Goal: Information Seeking & Learning: Learn about a topic

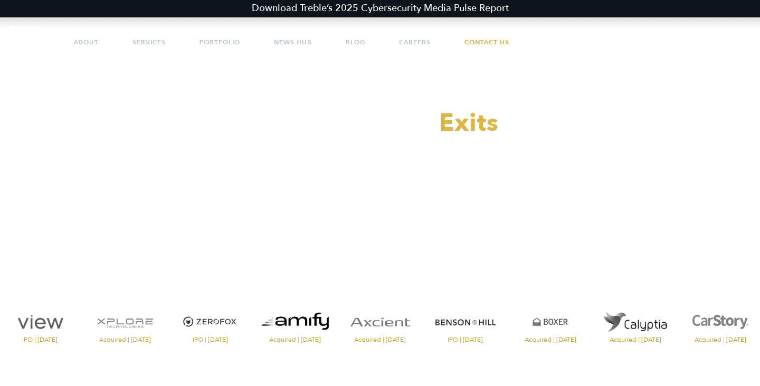
scroll to position [65, 0]
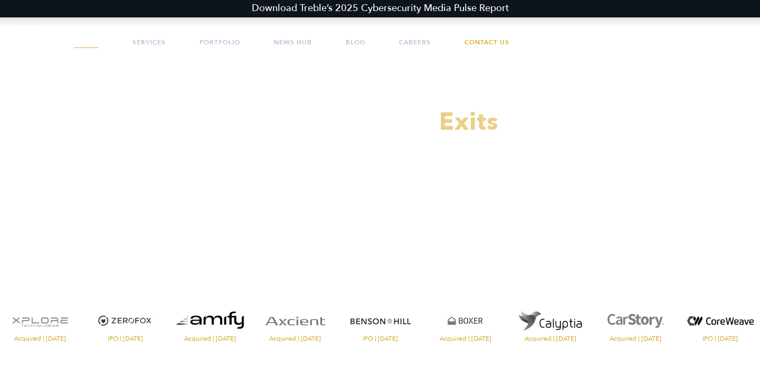
click at [90, 38] on link "About" at bounding box center [86, 42] width 25 height 32
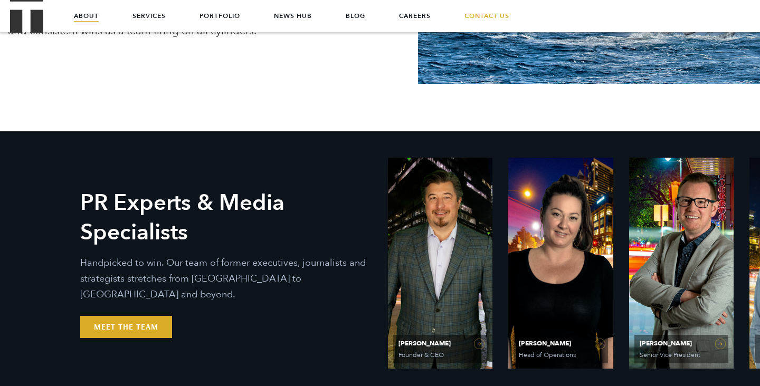
scroll to position [249, 0]
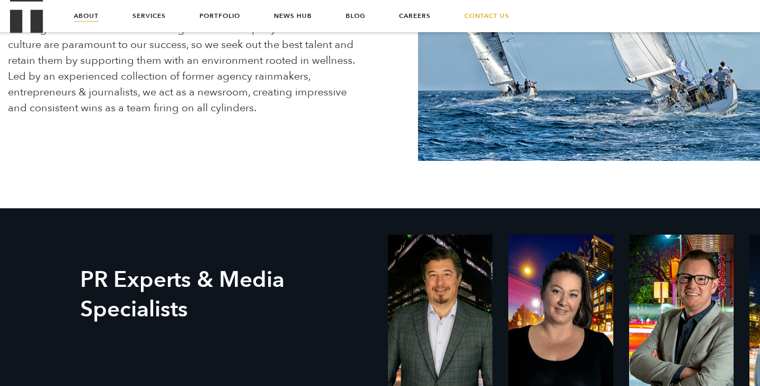
click at [167, 18] on ul "About Services Portfolio News Hub Blog Careers Contact Us" at bounding box center [379, 16] width 675 height 32
click at [157, 18] on link "Services" at bounding box center [148, 16] width 33 height 32
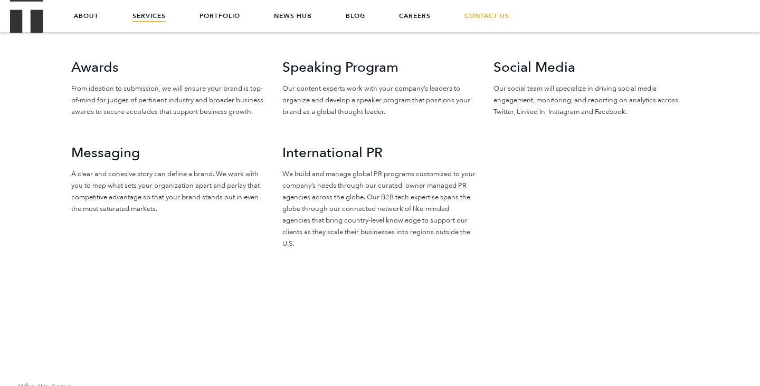
scroll to position [1026, 0]
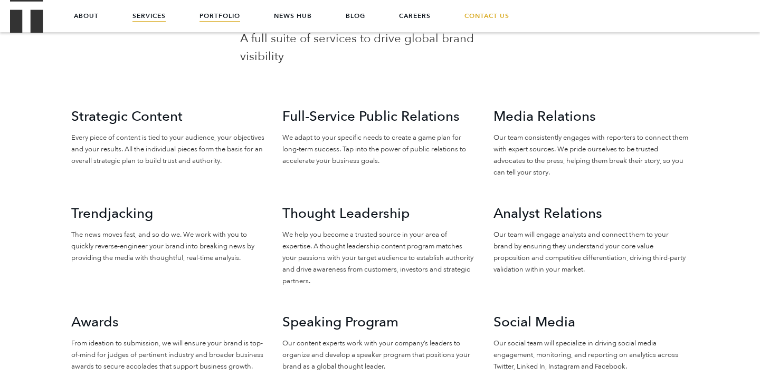
click at [228, 16] on link "Portfolio" at bounding box center [219, 16] width 41 height 32
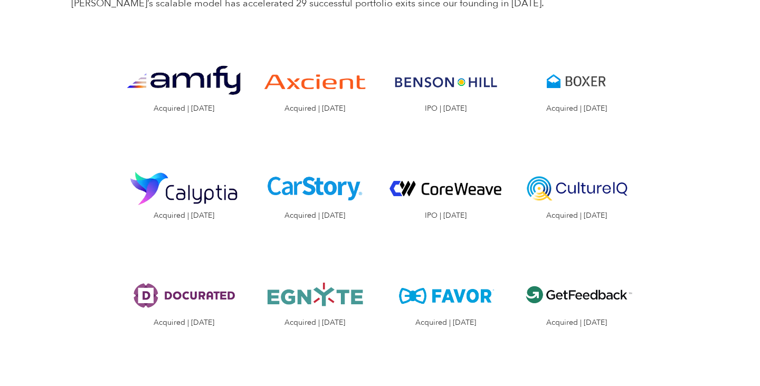
scroll to position [1089, 0]
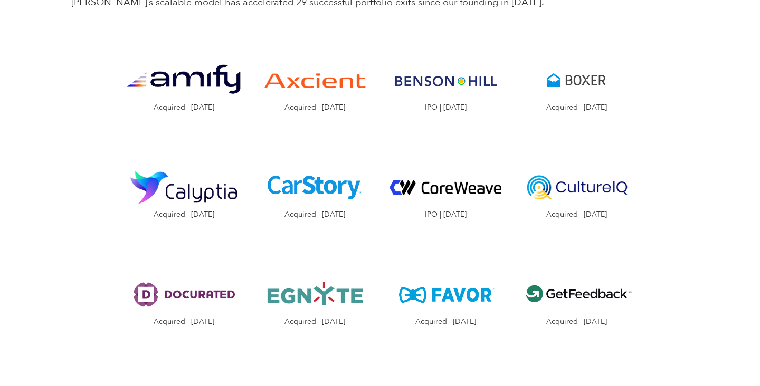
click at [573, 167] on img "Visit the Culture IQ website" at bounding box center [576, 188] width 115 height 58
click at [315, 169] on img "Visit the CarStory website" at bounding box center [314, 188] width 115 height 58
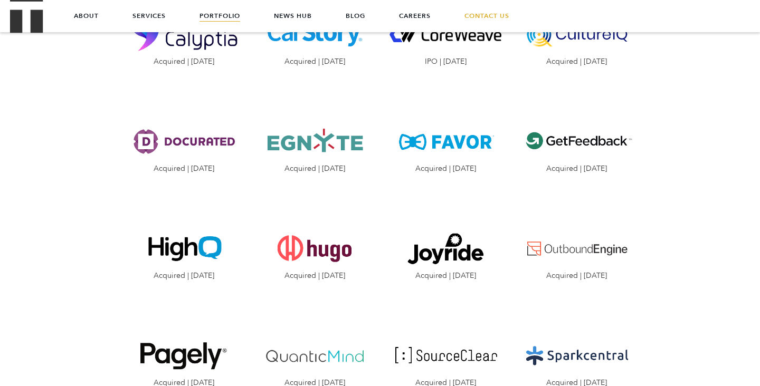
scroll to position [1240, 0]
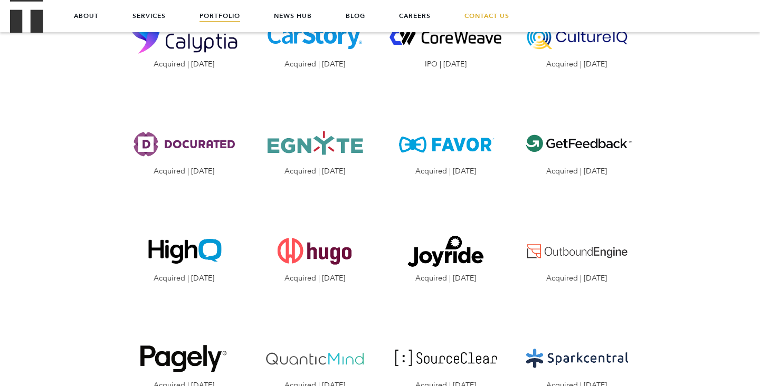
click at [230, 118] on img "Visit the Docurated website" at bounding box center [183, 145] width 115 height 58
click at [598, 116] on img "Visit the Get Feedback website" at bounding box center [576, 145] width 115 height 58
click at [458, 116] on img "Visit the Favor website" at bounding box center [445, 145] width 115 height 58
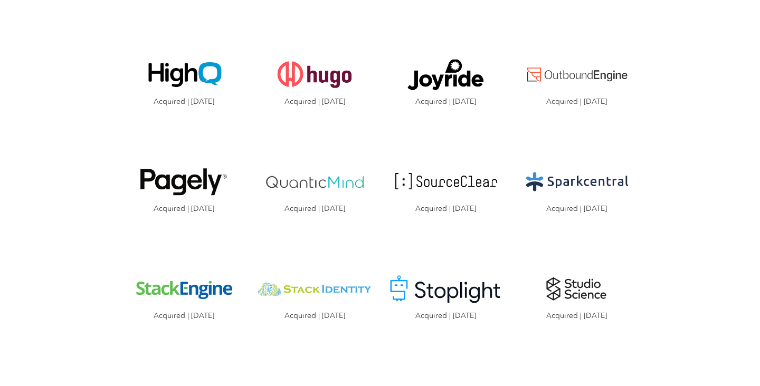
scroll to position [1422, 0]
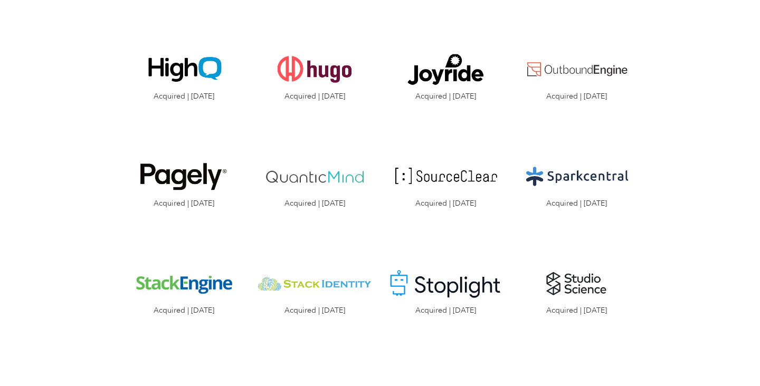
click at [197, 148] on img "Visit the Pagely website" at bounding box center [183, 177] width 115 height 58
click at [589, 255] on img "Visit the Studio Science website" at bounding box center [576, 284] width 115 height 58
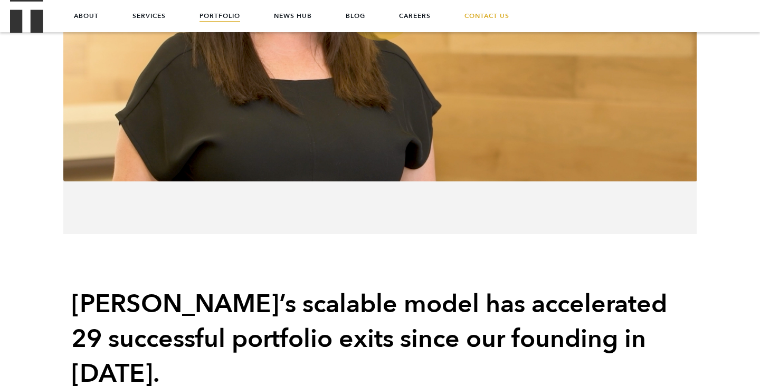
scroll to position [528, 0]
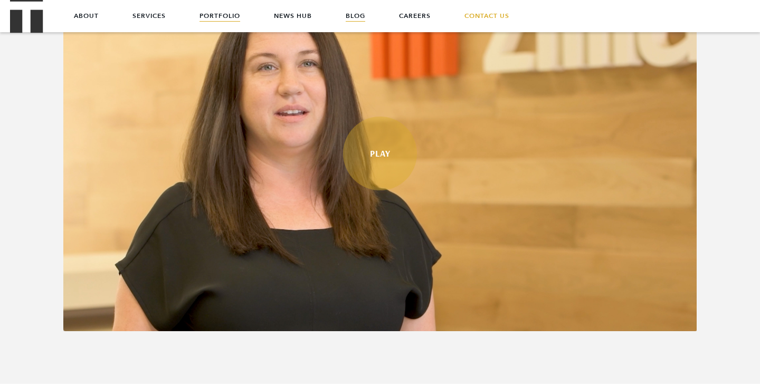
click at [353, 17] on link "Blog" at bounding box center [356, 16] width 20 height 32
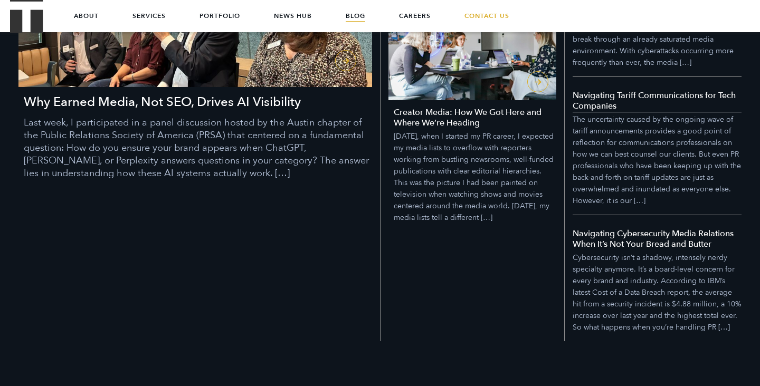
scroll to position [1055, 0]
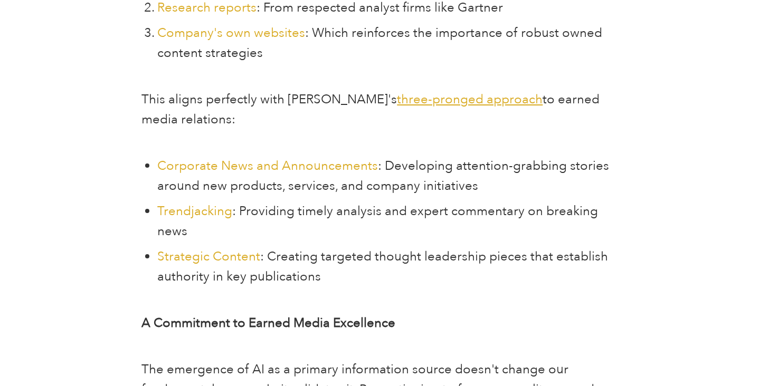
scroll to position [1633, 0]
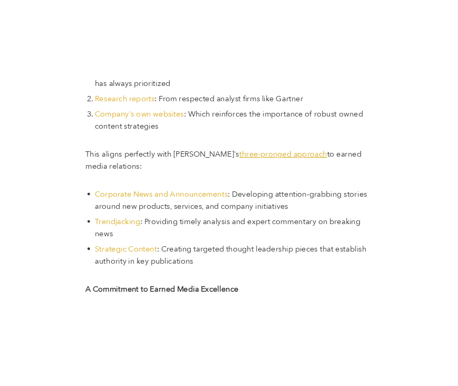
scroll to position [1474, 0]
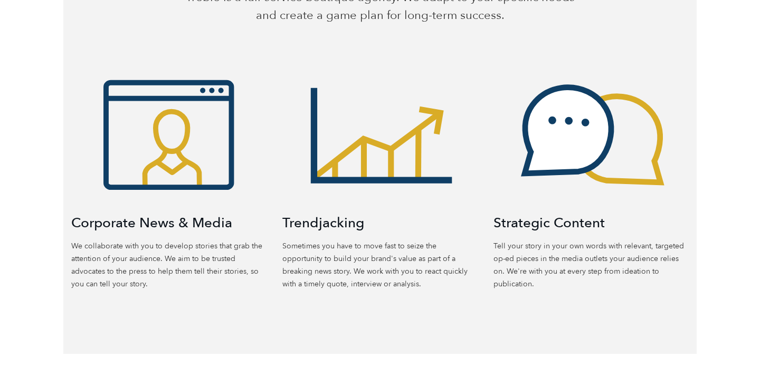
scroll to position [565, 0]
